Goal: Find specific page/section: Find specific page/section

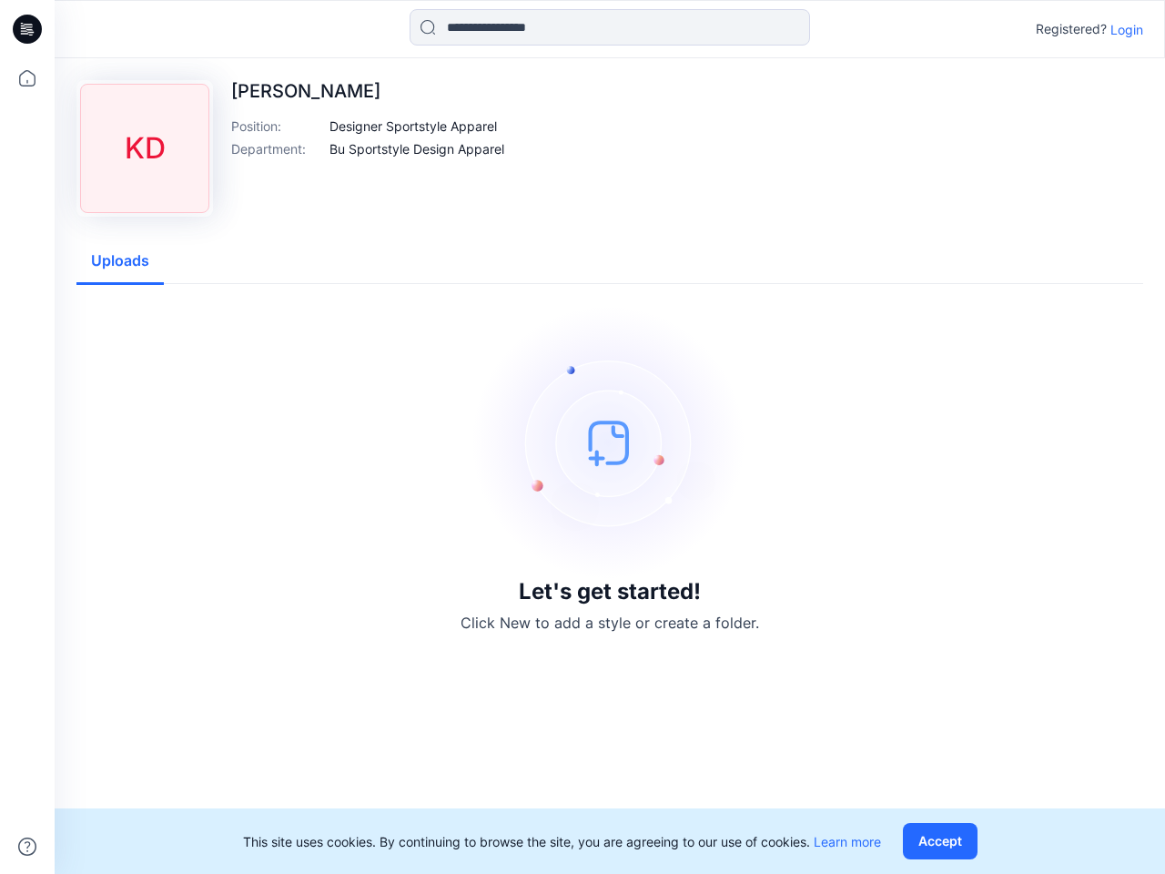
click at [582, 437] on img at bounding box center [609, 442] width 273 height 273
click at [28, 29] on icon at bounding box center [29, 29] width 7 height 1
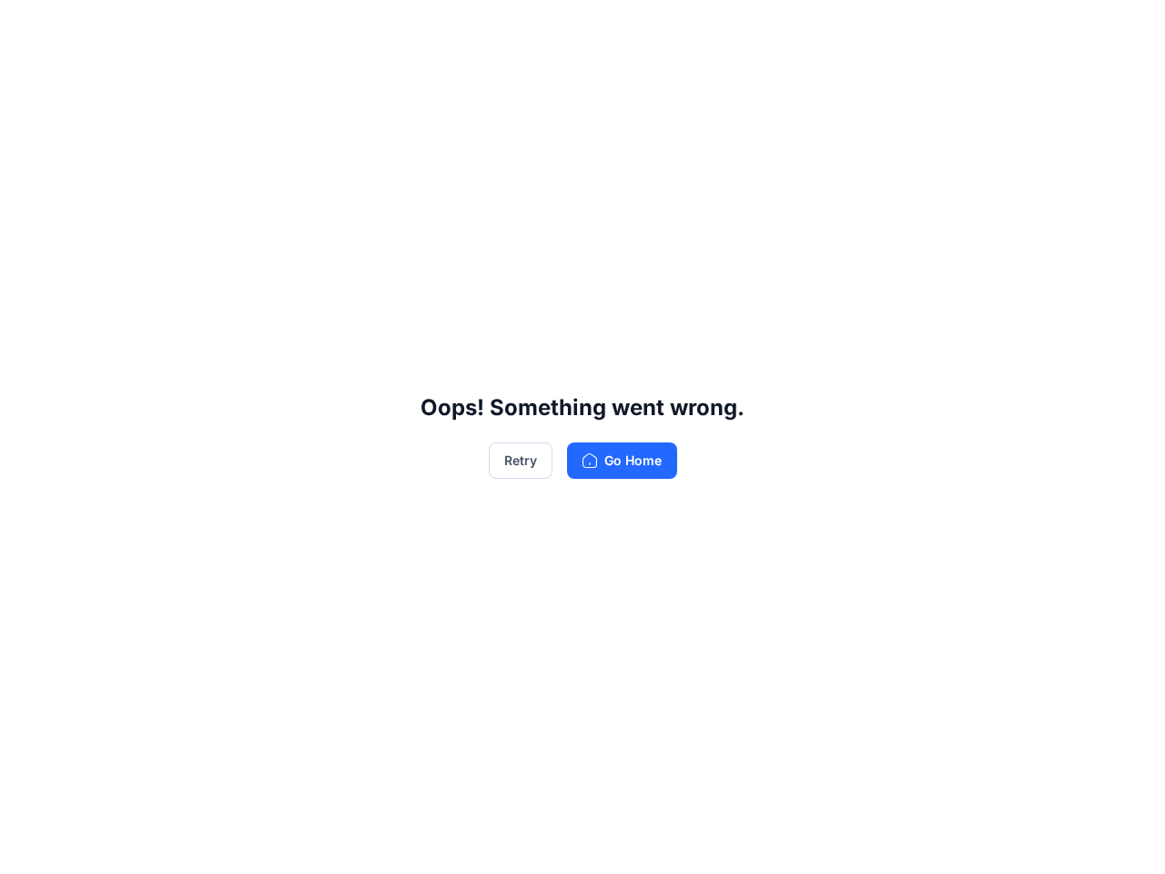
click at [27, 846] on div "Oops! Something went wrong. Retry Go Home" at bounding box center [582, 437] width 1165 height 874
click at [610, 27] on div "Oops! Something went wrong. Retry Go Home" at bounding box center [582, 437] width 1165 height 874
click at [1126, 29] on div "Oops! Something went wrong. Retry Go Home" at bounding box center [582, 437] width 1165 height 874
click at [414, 126] on div "Oops! Something went wrong. Retry Go Home" at bounding box center [582, 437] width 1165 height 874
click at [418, 148] on div "Oops! Something went wrong. Retry Go Home" at bounding box center [582, 437] width 1165 height 874
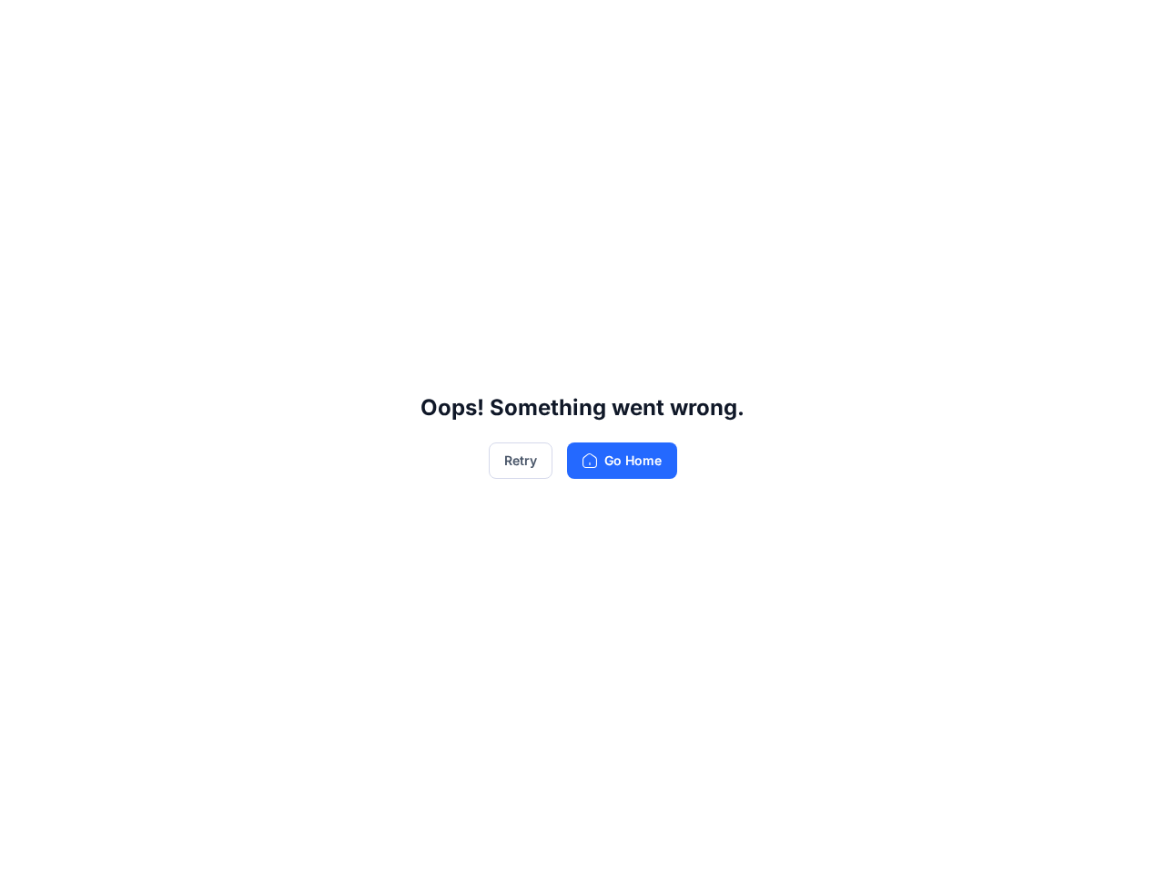
click at [120, 261] on div "Oops! Something went wrong. Retry Go Home" at bounding box center [582, 437] width 1165 height 874
click at [944, 841] on div "Oops! Something went wrong. Retry Go Home" at bounding box center [582, 437] width 1165 height 874
